Goal: Check status: Check status

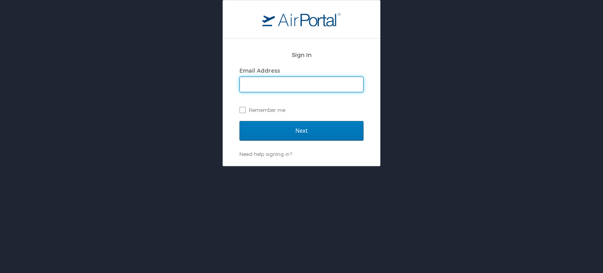
type input "alexis.braziel@chghealthcare.com"
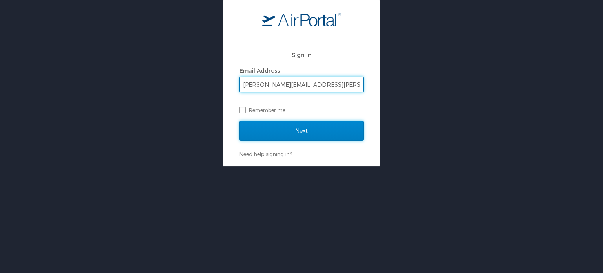
click at [282, 128] on input "Next" at bounding box center [301, 131] width 124 height 20
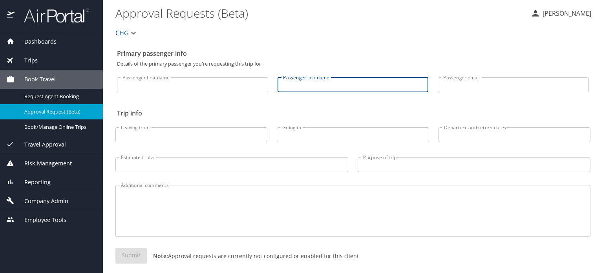
click at [318, 86] on input "Passenger last name" at bounding box center [352, 84] width 151 height 15
type input "williamson"
click at [50, 180] on span "Reporting" at bounding box center [33, 182] width 36 height 9
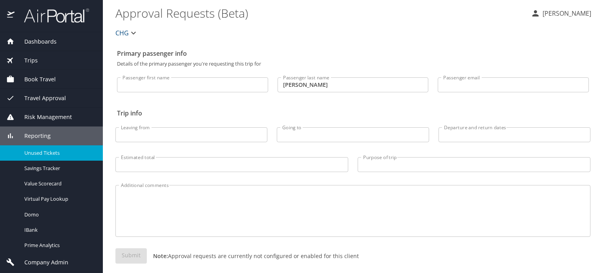
click at [39, 149] on span "Unused Tickets" at bounding box center [58, 152] width 69 height 7
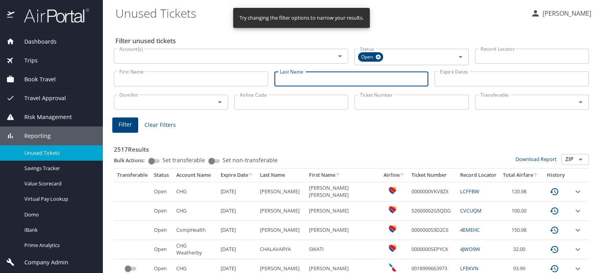
click at [291, 79] on input "Last Name" at bounding box center [351, 78] width 154 height 15
click at [126, 125] on span "Filter" at bounding box center [124, 125] width 13 height 10
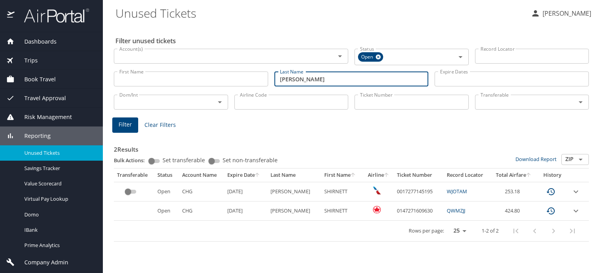
drag, startPoint x: 319, startPoint y: 81, endPoint x: 273, endPoint y: 75, distance: 46.0
click at [267, 79] on div "First Name First Name Last Name williamson Last Name Expire Dates Expire Dates" at bounding box center [351, 79] width 481 height 28
type input "grant"
click at [126, 124] on span "Filter" at bounding box center [124, 125] width 13 height 10
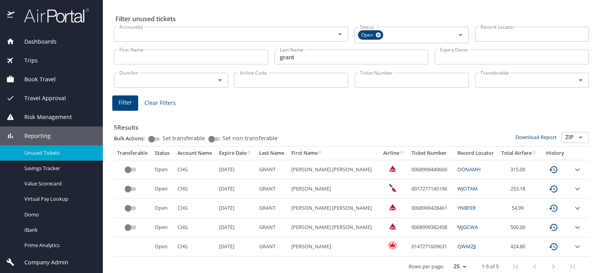
scroll to position [28, 0]
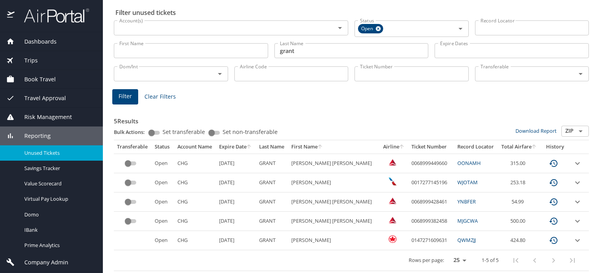
click at [201, 55] on input "First Name" at bounding box center [191, 50] width 154 height 15
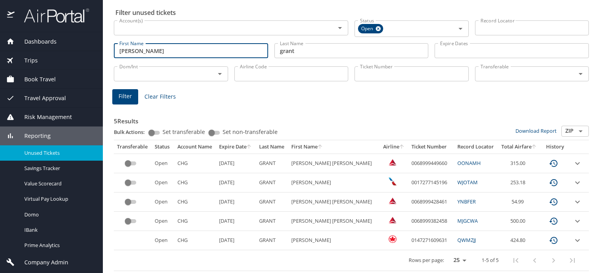
type input "derrick"
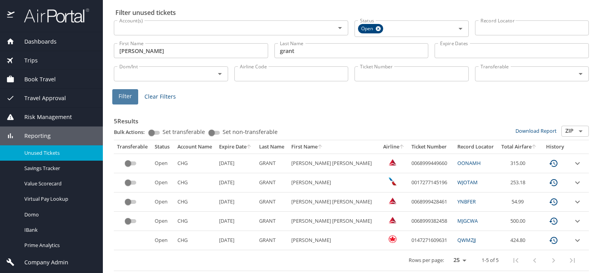
click at [119, 95] on span "Filter" at bounding box center [124, 96] width 13 height 10
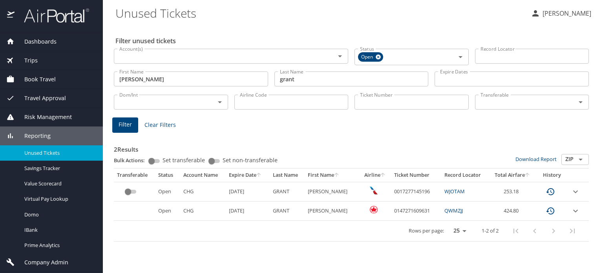
scroll to position [0, 0]
